Goal: Navigation & Orientation: Go to known website

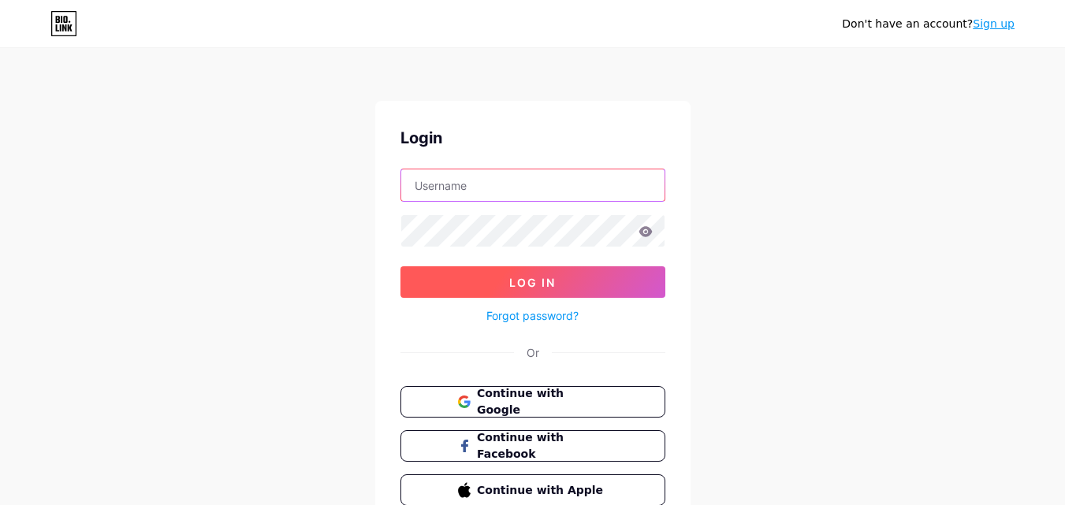
type input "[EMAIL_ADDRESS][DOMAIN_NAME]"
click at [515, 279] on span "Log In" at bounding box center [532, 282] width 47 height 13
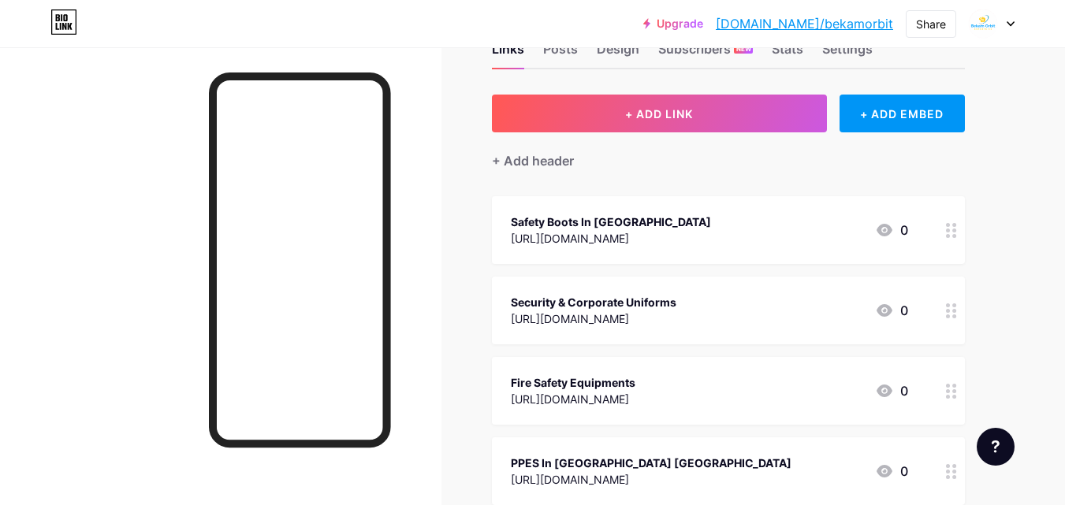
scroll to position [79, 0]
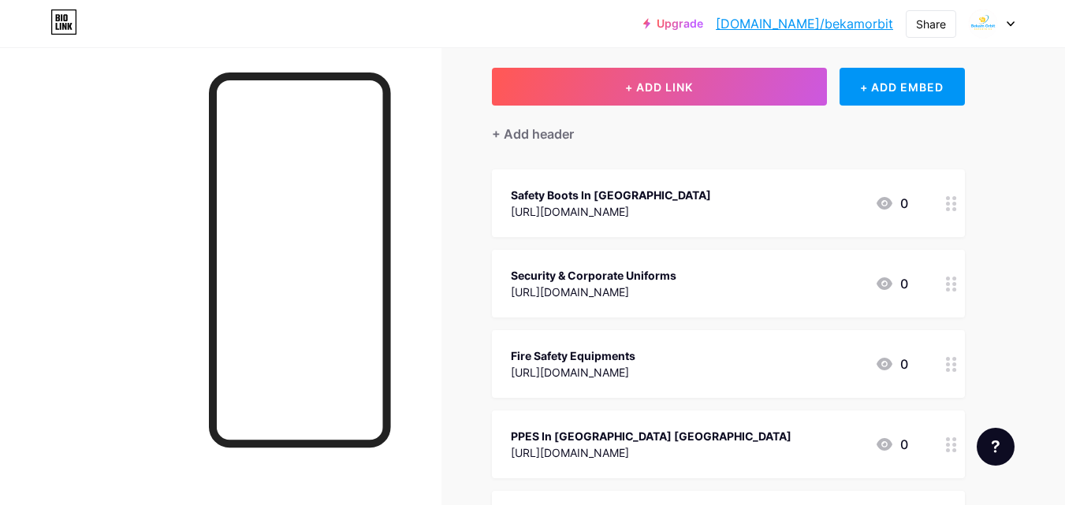
click at [806, 26] on link "[DOMAIN_NAME]/bekamorbit" at bounding box center [804, 23] width 177 height 19
